Goal: Use online tool/utility: Utilize a website feature to perform a specific function

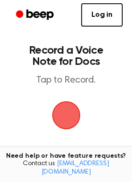
click at [58, 112] on span "button" at bounding box center [66, 115] width 34 height 34
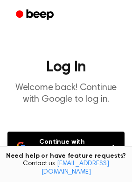
click at [60, 143] on button "Continue with Google" at bounding box center [65, 146] width 117 height 31
click at [31, 140] on button "Continue with Google" at bounding box center [65, 146] width 117 height 31
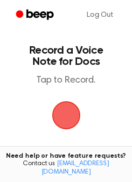
click at [62, 114] on span "button" at bounding box center [66, 115] width 38 height 38
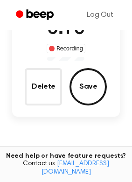
scroll to position [109, 0]
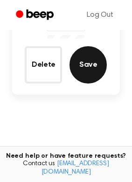
click at [81, 66] on button "Save" at bounding box center [87, 64] width 37 height 37
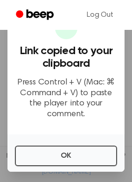
scroll to position [202, 0]
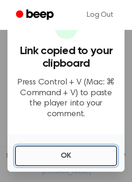
click at [60, 156] on button "OK" at bounding box center [66, 155] width 102 height 20
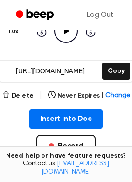
scroll to position [124, 0]
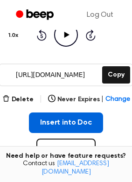
click at [68, 112] on button "Insert into Doc" at bounding box center [66, 122] width 74 height 20
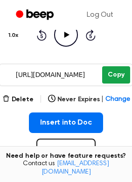
click at [111, 66] on button "Copy" at bounding box center [115, 74] width 27 height 17
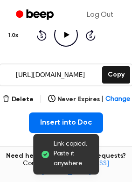
click at [110, 119] on div "Insert into Doc Record" at bounding box center [65, 151] width 117 height 78
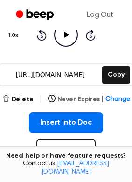
click at [75, 95] on button "Never Expires | Change" at bounding box center [89, 100] width 82 height 10
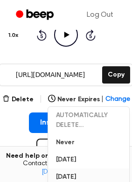
click at [68, 168] on button "In 1 Week" at bounding box center [88, 176] width 81 height 17
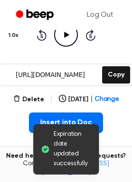
click at [91, 139] on div "Expiration date updated successfully" at bounding box center [66, 149] width 66 height 50
click at [109, 131] on div "Insert into Doc Record" at bounding box center [65, 151] width 117 height 78
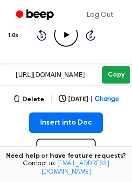
click at [116, 66] on button "Copy" at bounding box center [115, 74] width 27 height 17
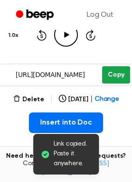
click at [116, 66] on button "Copy" at bounding box center [115, 74] width 27 height 17
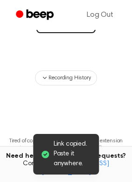
scroll to position [299, 0]
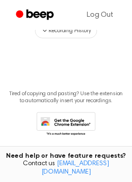
click at [100, 16] on link "Log Out" at bounding box center [99, 15] width 45 height 22
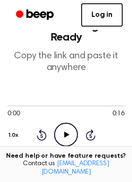
scroll to position [23, 0]
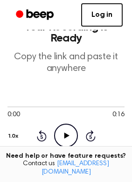
click at [65, 132] on icon at bounding box center [66, 135] width 5 height 6
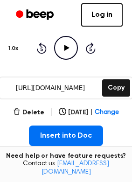
scroll to position [132, 0]
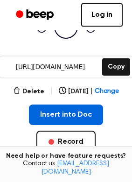
click at [74, 104] on button "Insert into Doc" at bounding box center [66, 114] width 74 height 20
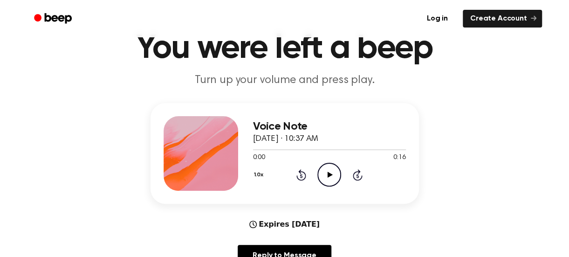
scroll to position [47, 0]
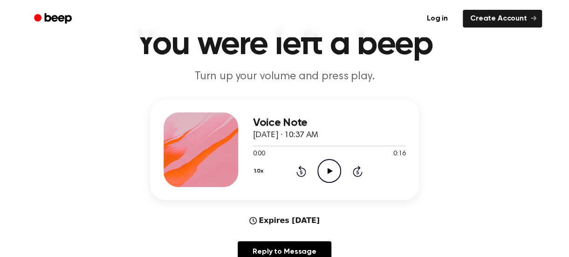
click at [328, 170] on icon at bounding box center [329, 171] width 5 height 6
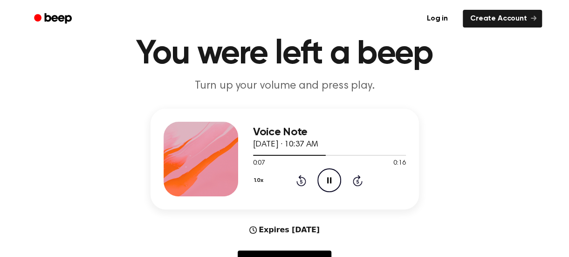
scroll to position [31, 0]
